Goal: Information Seeking & Learning: Learn about a topic

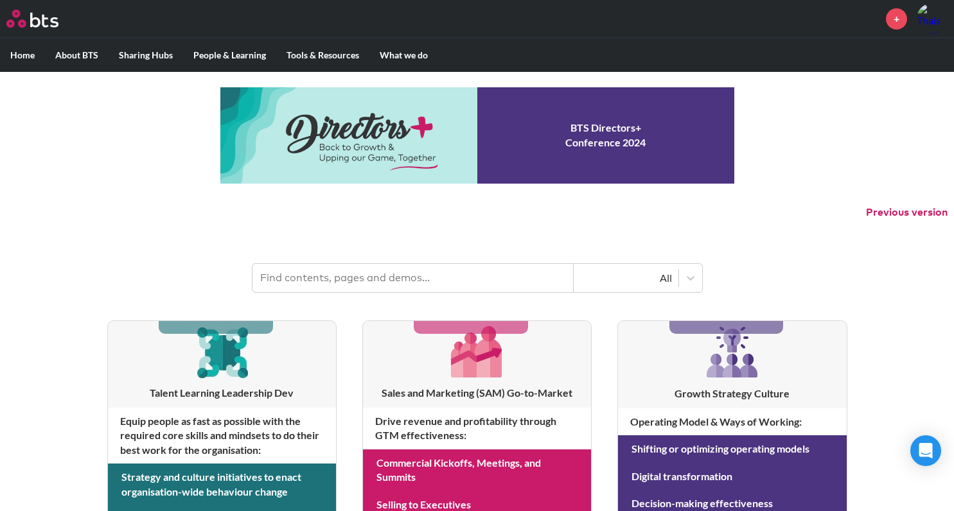
click at [364, 281] on input "text" at bounding box center [413, 278] width 321 height 28
click at [344, 267] on input "text" at bounding box center [413, 278] width 321 height 28
type input "multipliers"
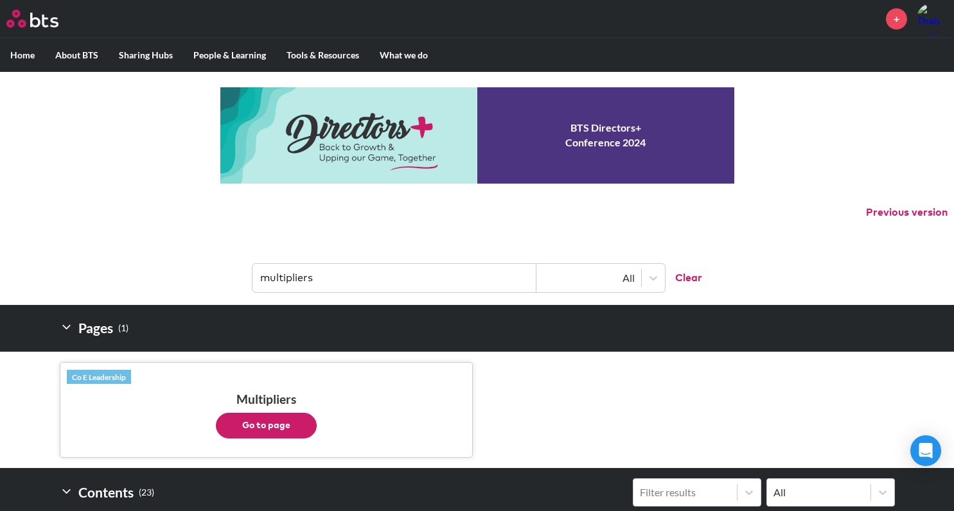
click at [275, 429] on button "Go to page" at bounding box center [266, 426] width 101 height 26
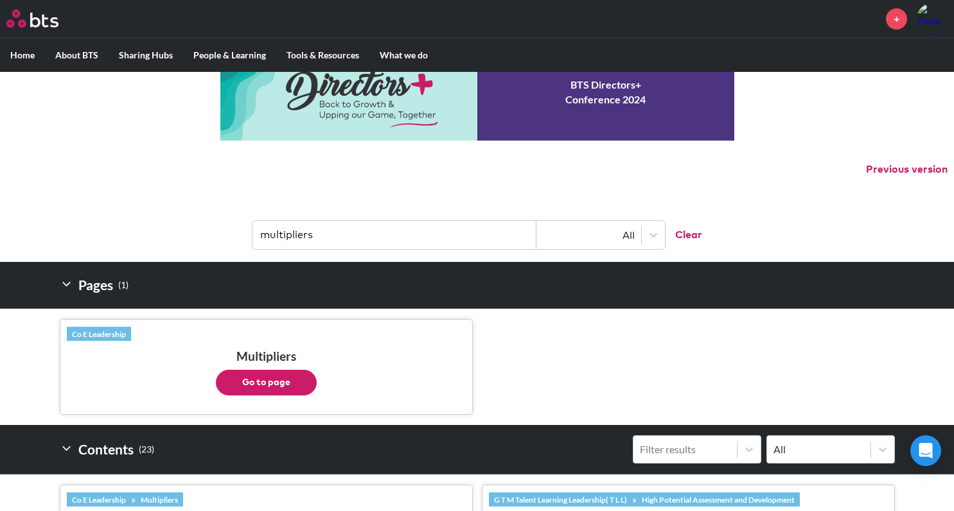
scroll to position [51, 0]
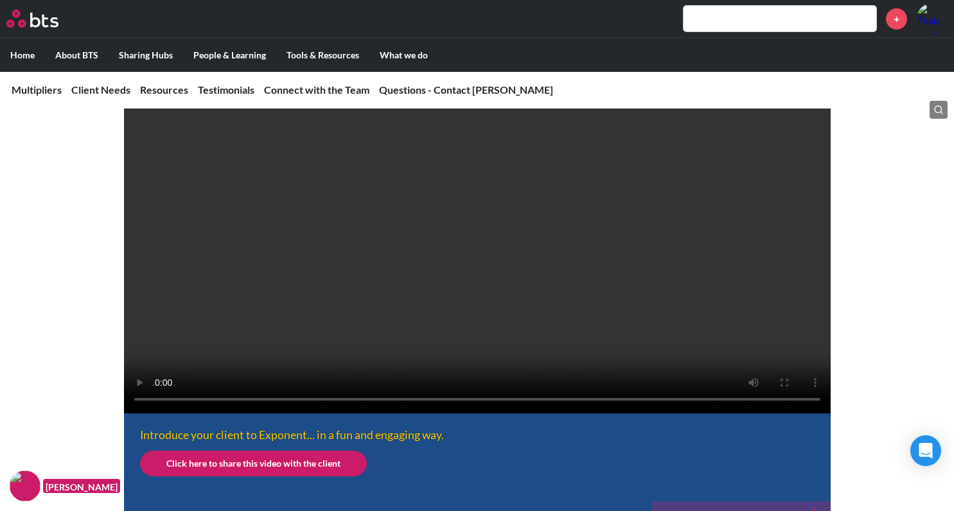
scroll to position [283, 0]
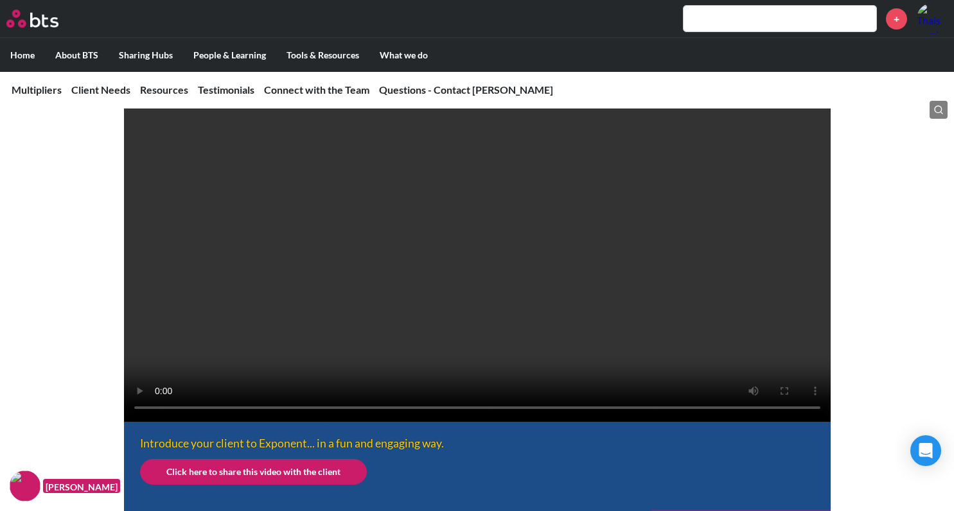
click at [619, 260] on video at bounding box center [477, 245] width 707 height 353
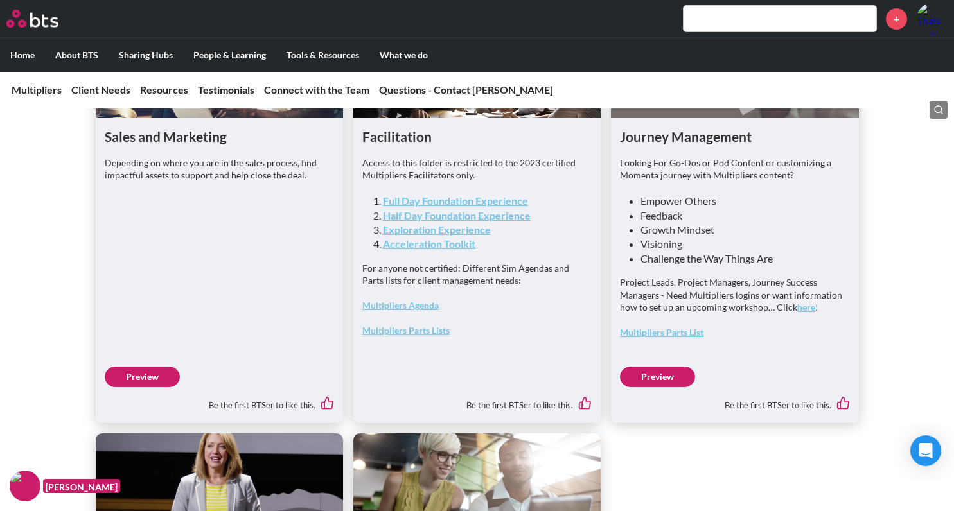
scroll to position [3386, 0]
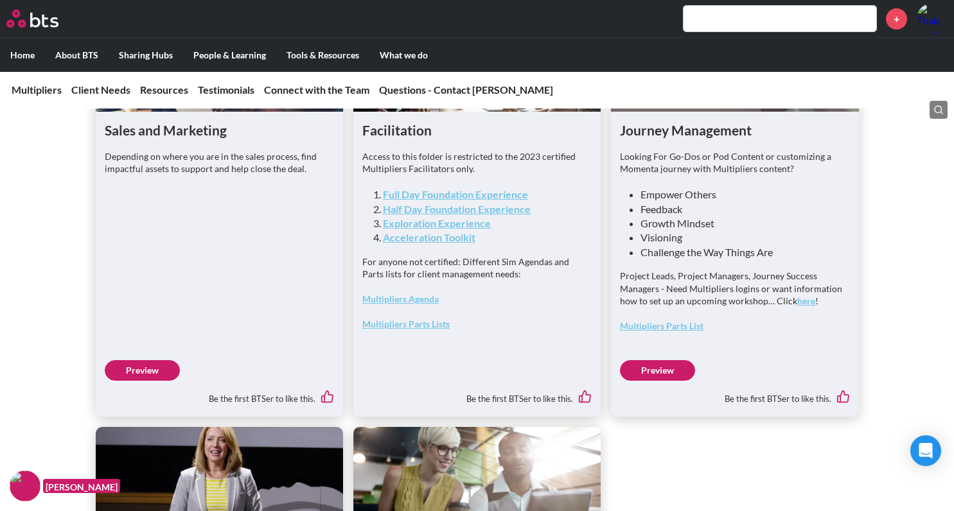
click at [421, 305] on link "Multipliers Agenda" at bounding box center [400, 299] width 76 height 11
click at [416, 330] on link "Multipliers Parts Lists" at bounding box center [405, 324] width 87 height 11
click at [691, 332] on link "Multipliers Parts List" at bounding box center [662, 326] width 84 height 11
click at [808, 308] on p "Project Leads, Project Managers, Journey Success Managers - Need Multipliers lo…" at bounding box center [734, 289] width 229 height 38
click at [806, 306] on link "here" at bounding box center [806, 301] width 18 height 11
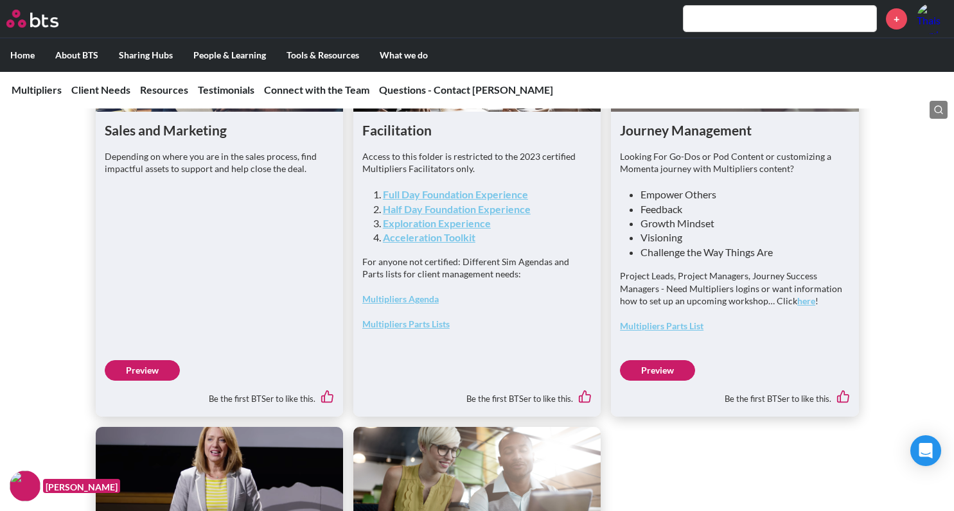
click at [519, 200] on link "Full Day Foundation Experience" at bounding box center [455, 194] width 145 height 12
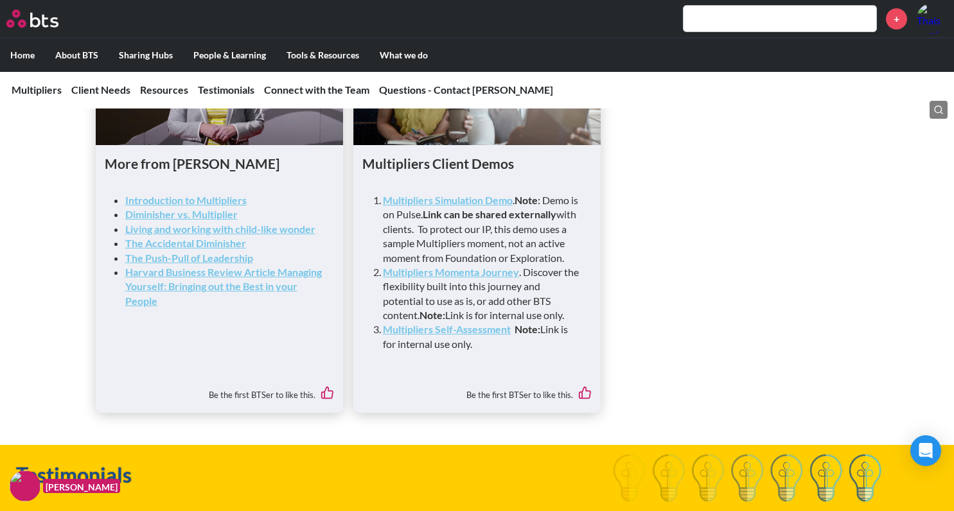
scroll to position [3797, 0]
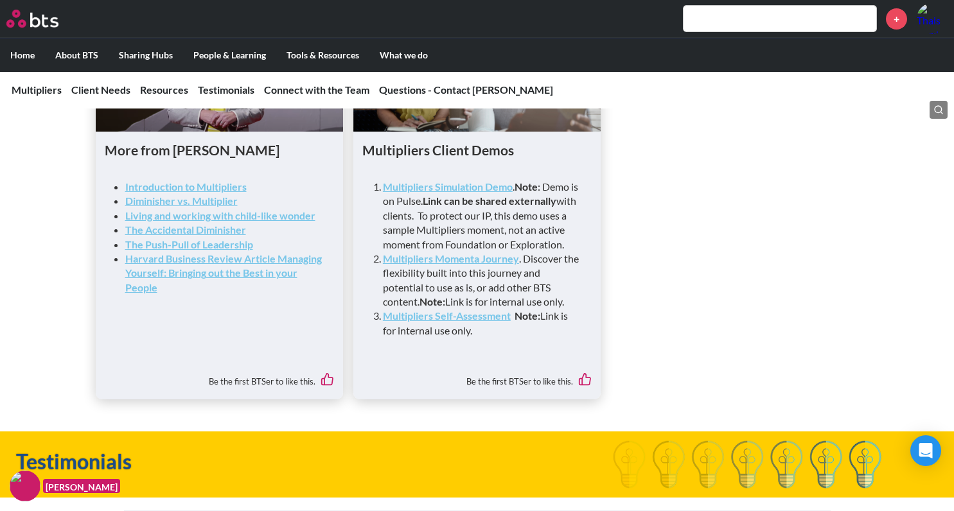
click at [222, 193] on link "Introduction to Multipliers" at bounding box center [185, 187] width 121 height 12
click at [198, 207] on strong "Diminisher vs. Multiplier" at bounding box center [181, 201] width 112 height 12
